Goal: Check status: Check status

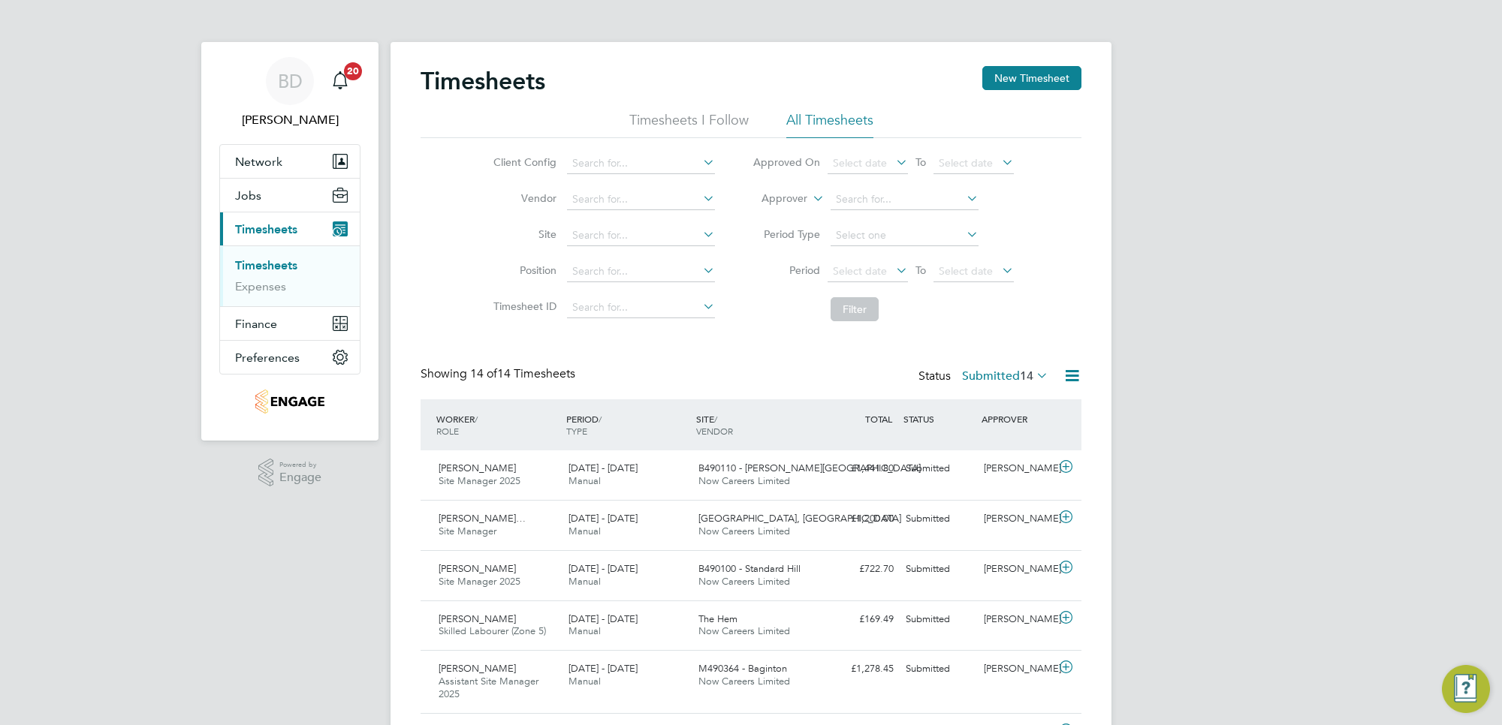
click at [893, 267] on icon at bounding box center [893, 270] width 0 height 21
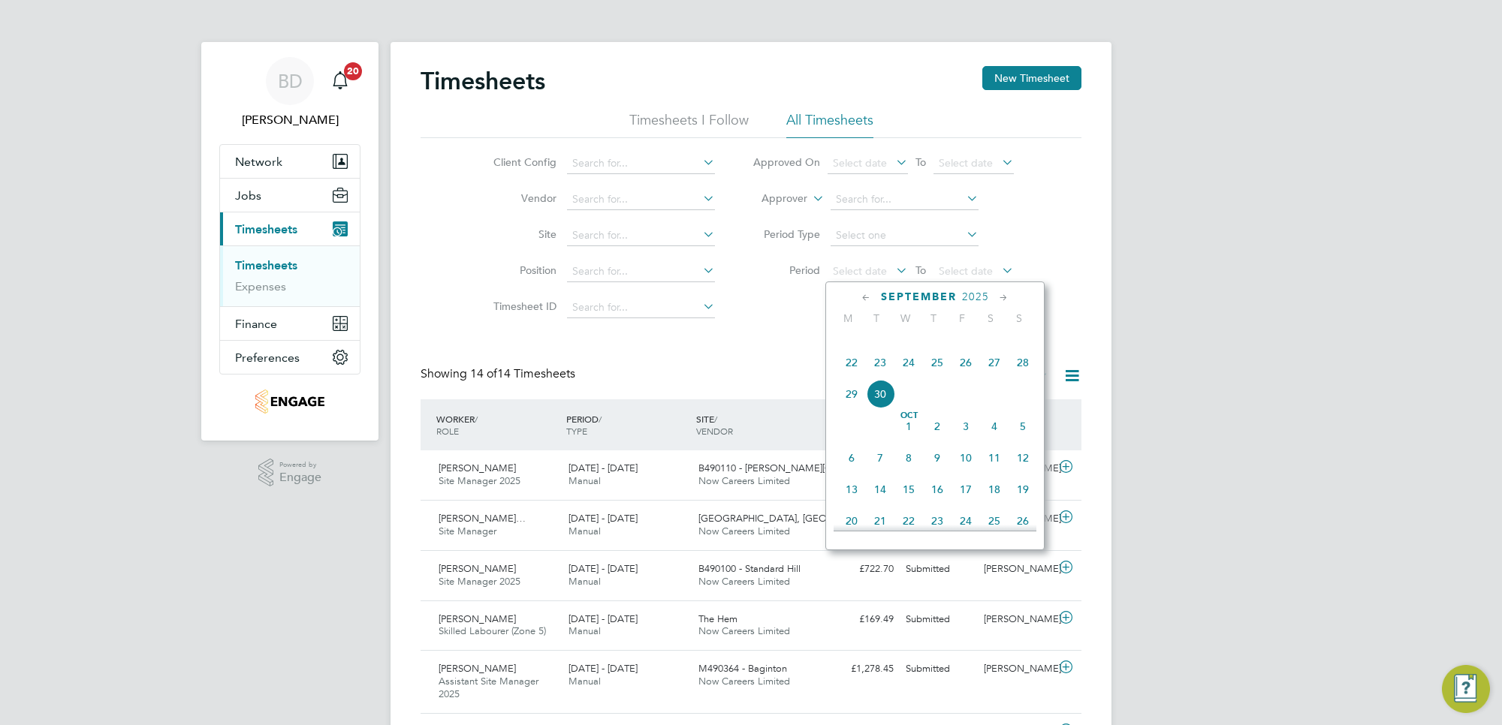
click at [843, 377] on span "22" at bounding box center [851, 362] width 29 height 29
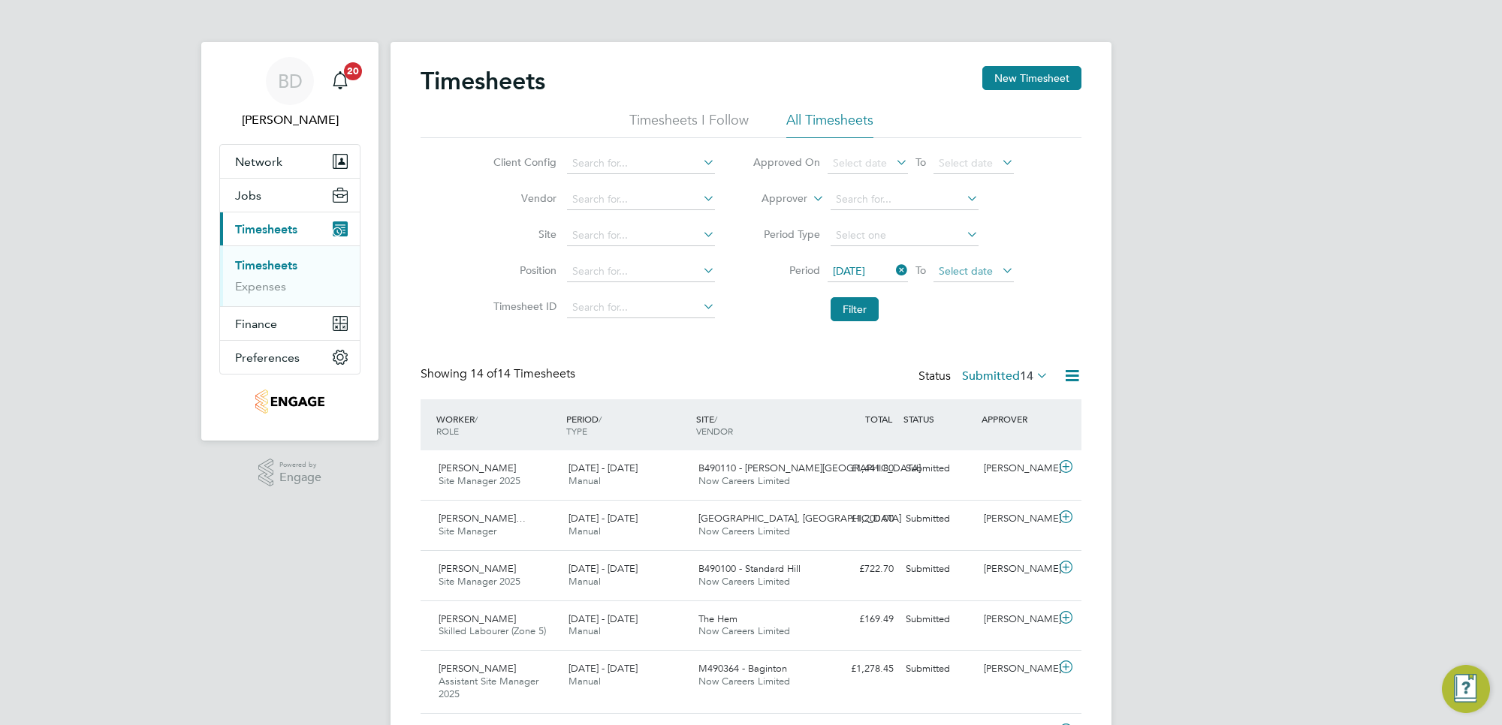
click at [966, 271] on span "Select date" at bounding box center [965, 271] width 54 height 14
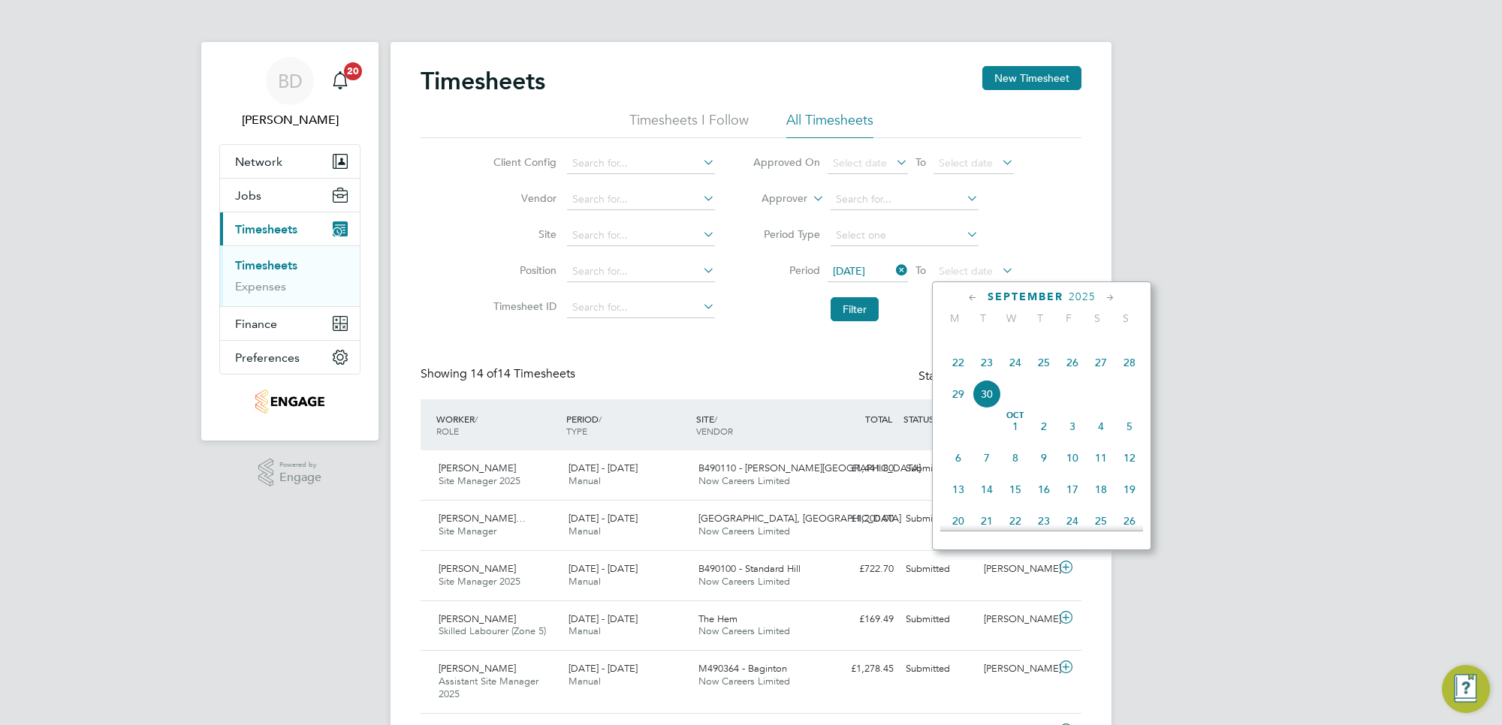
click at [1071, 377] on span "26" at bounding box center [1072, 362] width 29 height 29
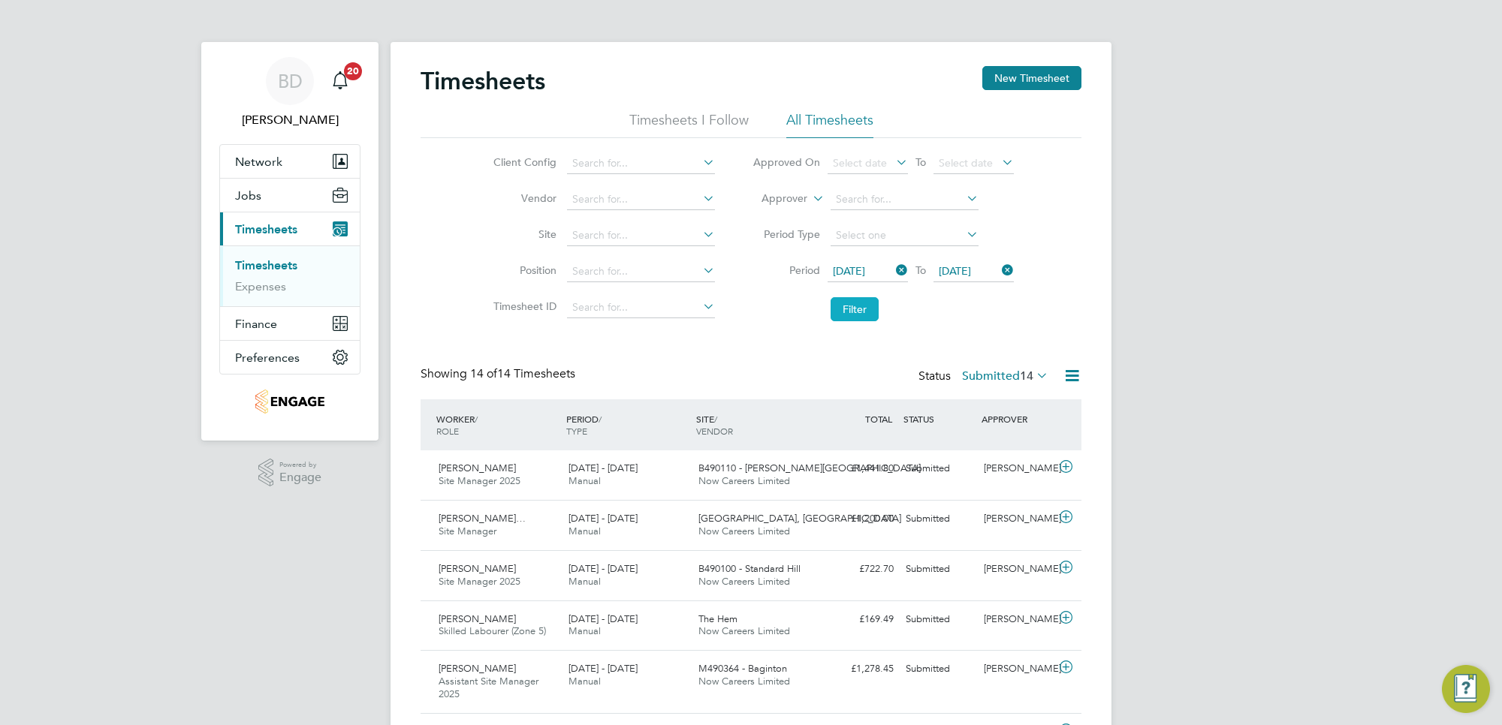
click at [854, 309] on button "Filter" at bounding box center [854, 309] width 48 height 24
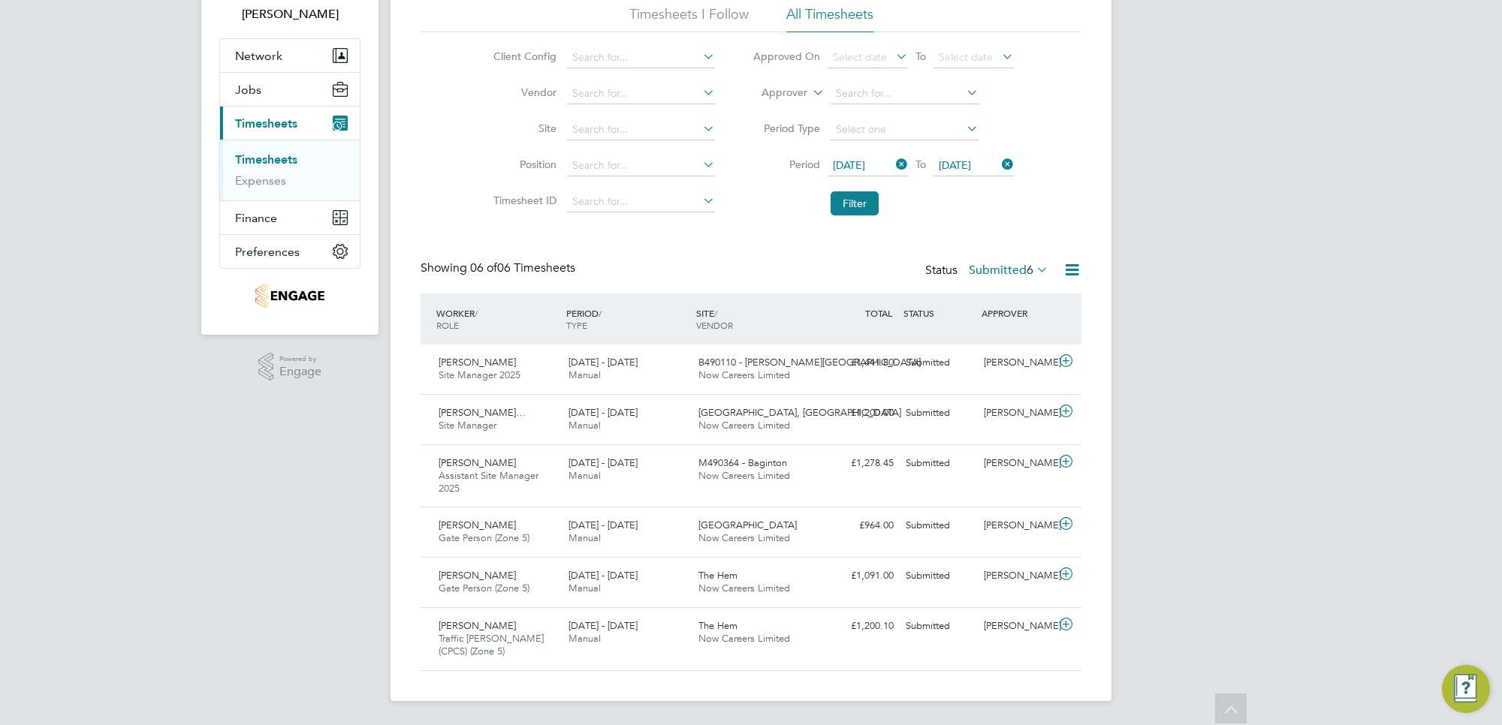
click at [1033, 268] on icon at bounding box center [1033, 269] width 0 height 21
click at [1023, 363] on li "Approved" at bounding box center [999, 361] width 69 height 21
